Goal: Information Seeking & Learning: Learn about a topic

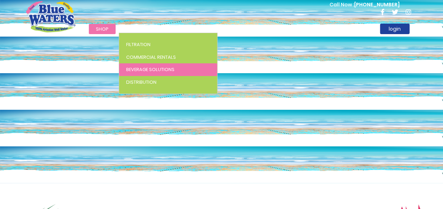
click at [136, 72] on span "Beverage Solutions" at bounding box center [150, 69] width 48 height 7
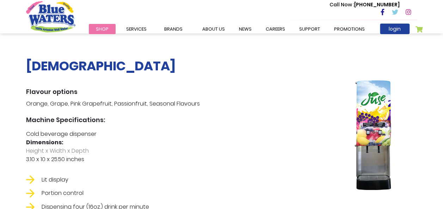
scroll to position [423, 0]
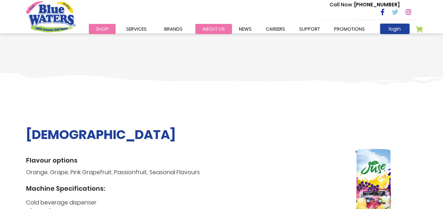
click at [209, 26] on link "about us" at bounding box center [213, 29] width 37 height 10
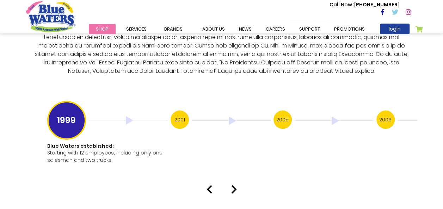
scroll to position [1408, 0]
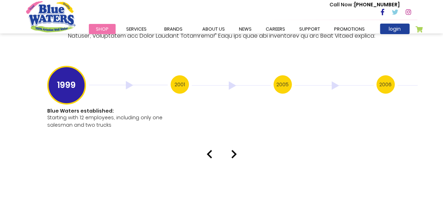
click at [232, 150] on img at bounding box center [234, 154] width 6 height 8
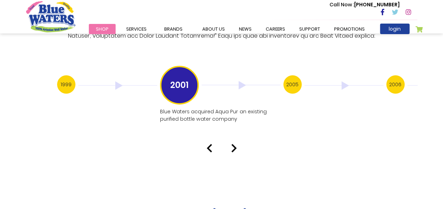
click at [232, 145] on img at bounding box center [234, 148] width 6 height 8
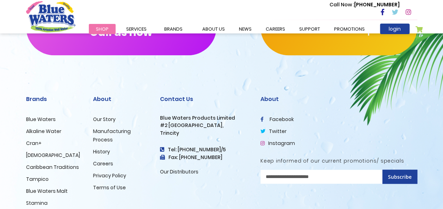
scroll to position [1760, 0]
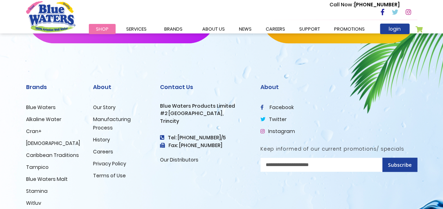
click at [108, 104] on link "Our Story" at bounding box center [104, 107] width 23 height 7
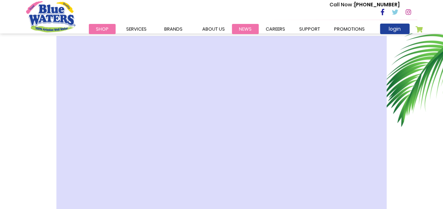
click at [244, 28] on link "News" at bounding box center [245, 29] width 27 height 10
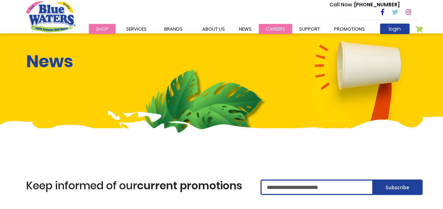
click at [271, 30] on link "careers" at bounding box center [274, 29] width 33 height 10
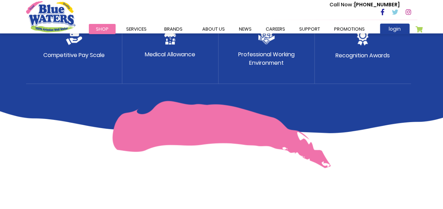
scroll to position [458, 0]
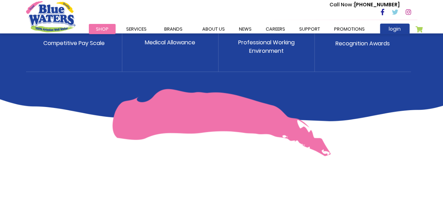
click at [266, 49] on p "Professional Working Environment" at bounding box center [266, 46] width 56 height 17
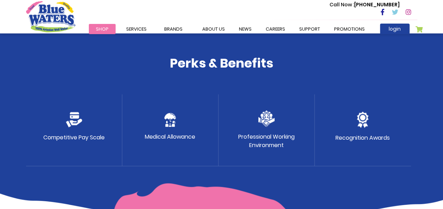
scroll to position [352, 0]
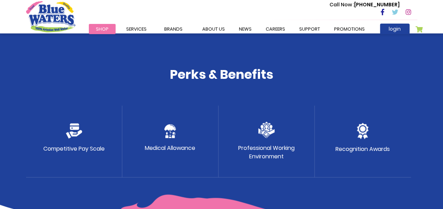
click at [165, 141] on div "Medical Allowance" at bounding box center [170, 142] width 96 height 72
click at [166, 141] on div "Medical Allowance" at bounding box center [170, 142] width 96 height 72
click at [85, 149] on p "Competitive Pay Scale" at bounding box center [73, 149] width 61 height 8
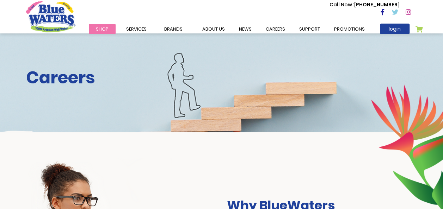
scroll to position [0, 0]
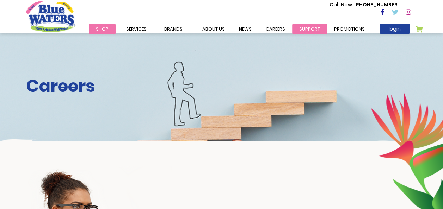
click at [314, 31] on link "support" at bounding box center [309, 29] width 35 height 10
